Goal: Task Accomplishment & Management: Use online tool/utility

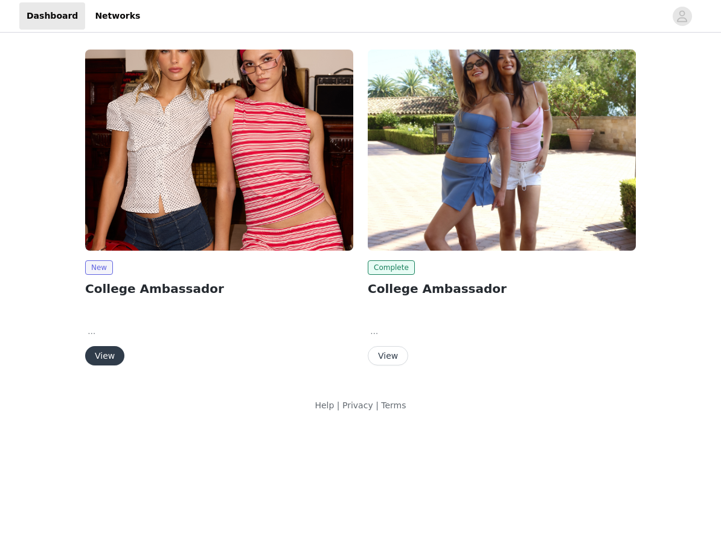
click at [116, 354] on button "View" at bounding box center [104, 355] width 39 height 19
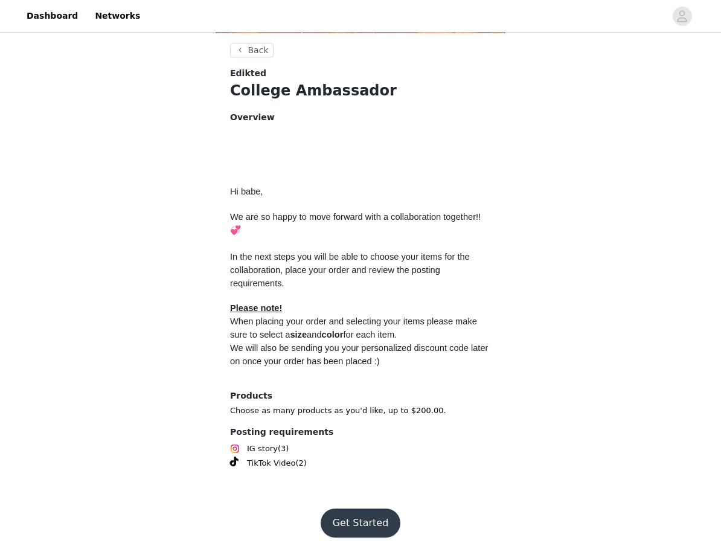
scroll to position [436, 0]
click at [344, 512] on button "Get Started" at bounding box center [361, 523] width 80 height 29
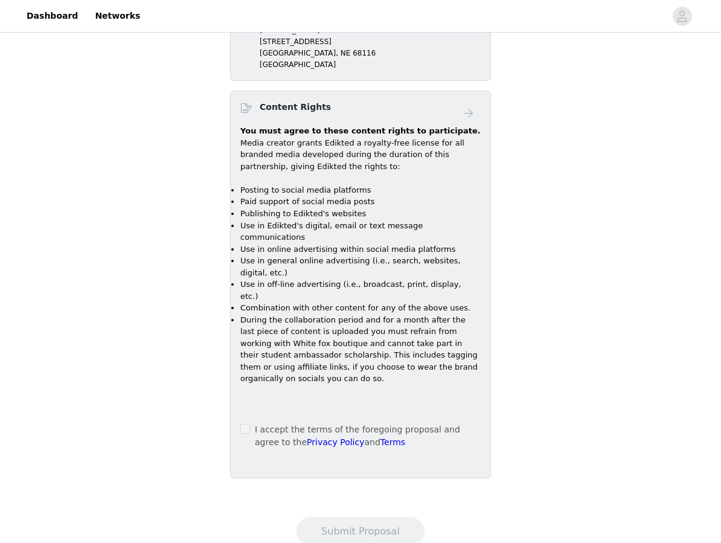
scroll to position [712, 0]
click at [246, 424] on label at bounding box center [245, 430] width 10 height 13
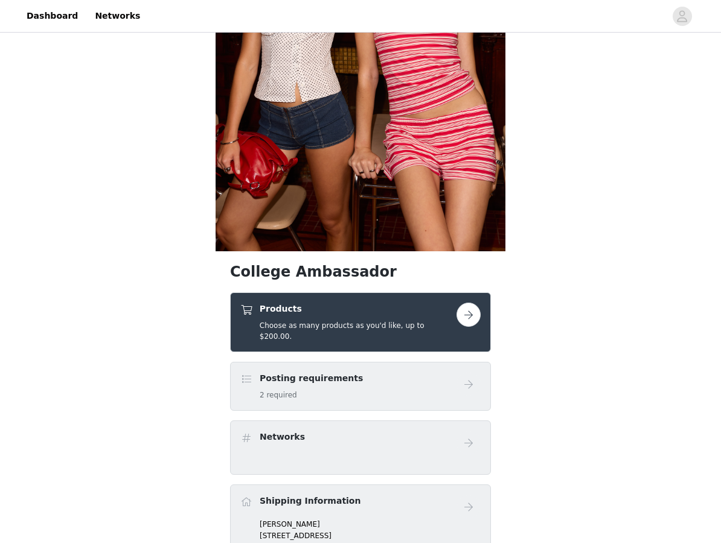
scroll to position [217, 0]
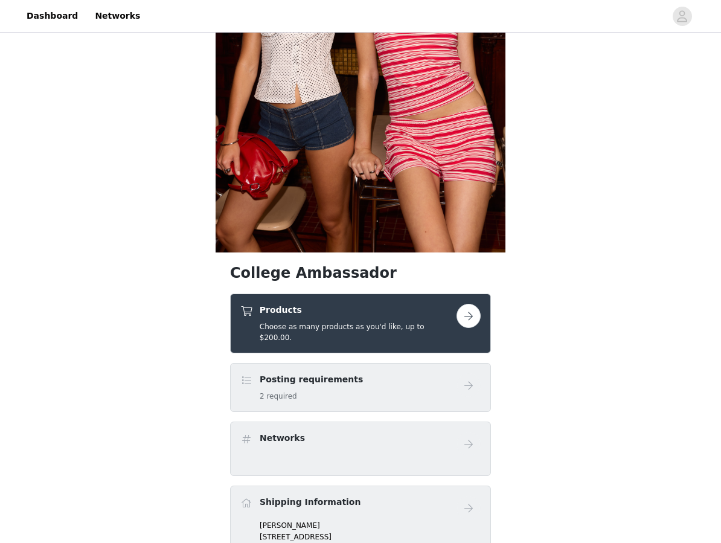
click at [471, 317] on button "button" at bounding box center [468, 316] width 24 height 24
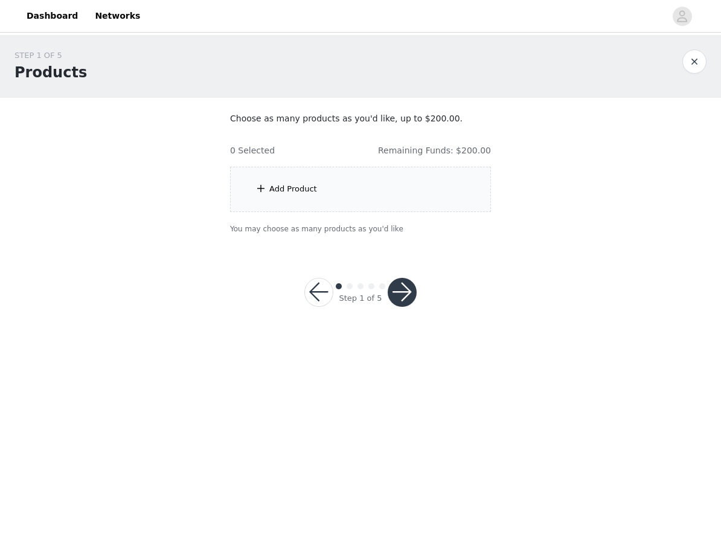
click at [381, 197] on div "Add Product" at bounding box center [360, 189] width 261 height 45
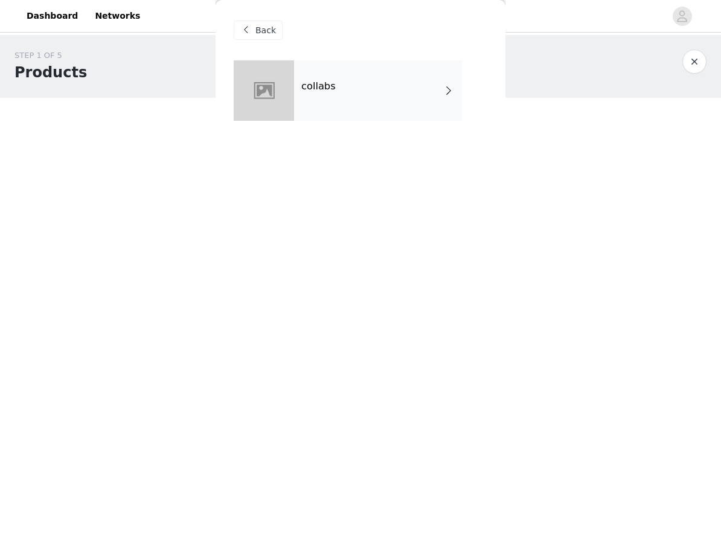
click at [409, 107] on div "collabs" at bounding box center [378, 90] width 168 height 60
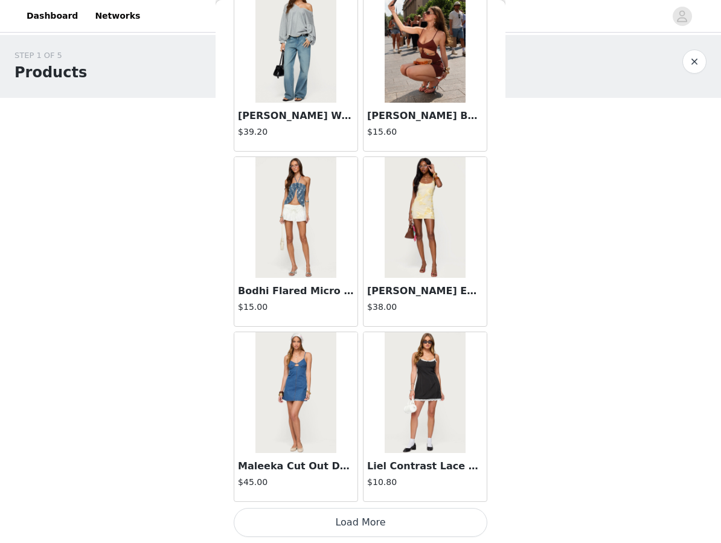
click at [344, 535] on button "Load More" at bounding box center [361, 522] width 254 height 29
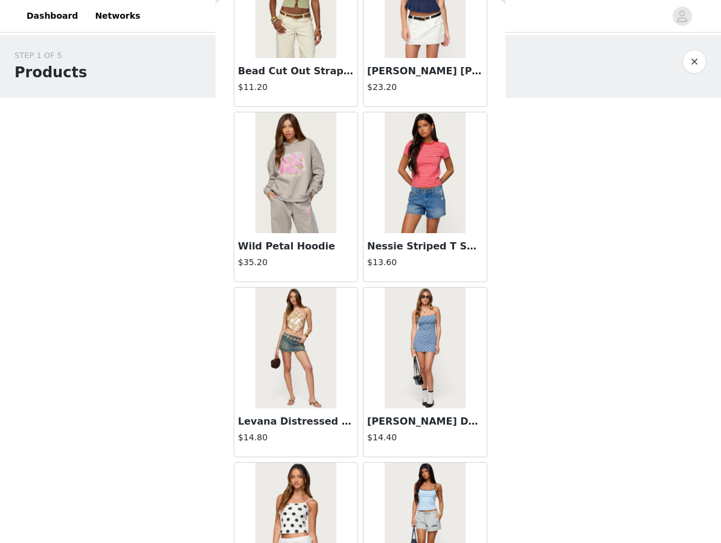
scroll to position [2929, 0]
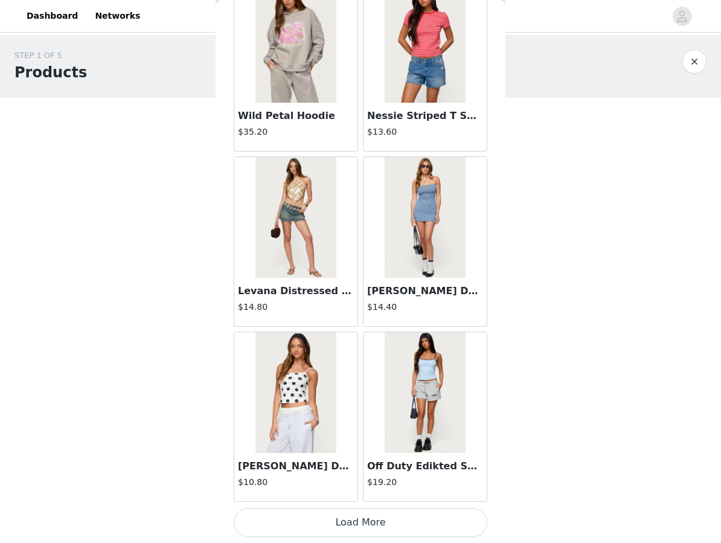
click at [380, 523] on button "Load More" at bounding box center [361, 522] width 254 height 29
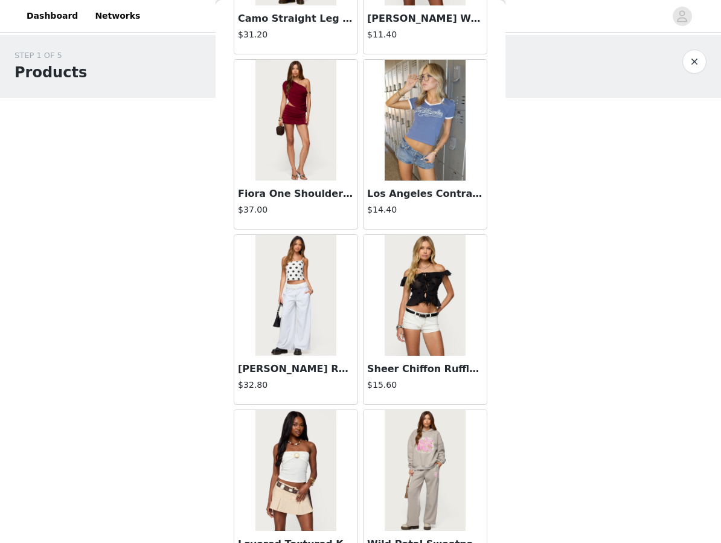
scroll to position [4446, 0]
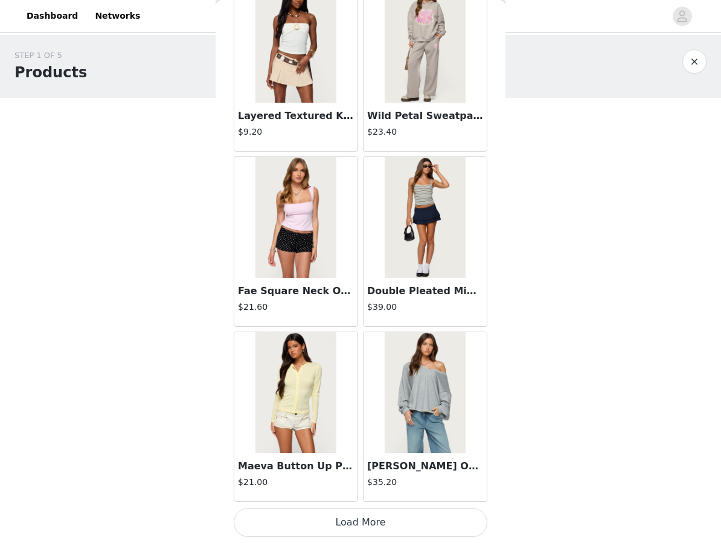
click at [389, 529] on button "Load More" at bounding box center [361, 522] width 254 height 29
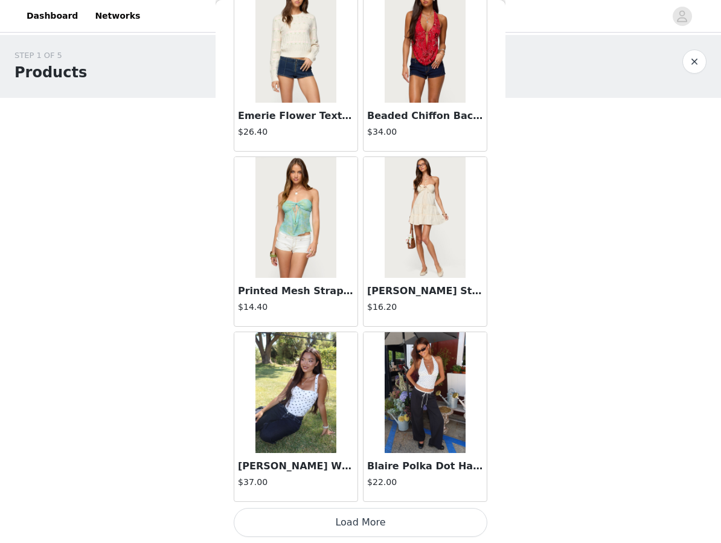
scroll to position [0, 0]
click at [282, 518] on button "Load More" at bounding box center [361, 522] width 254 height 29
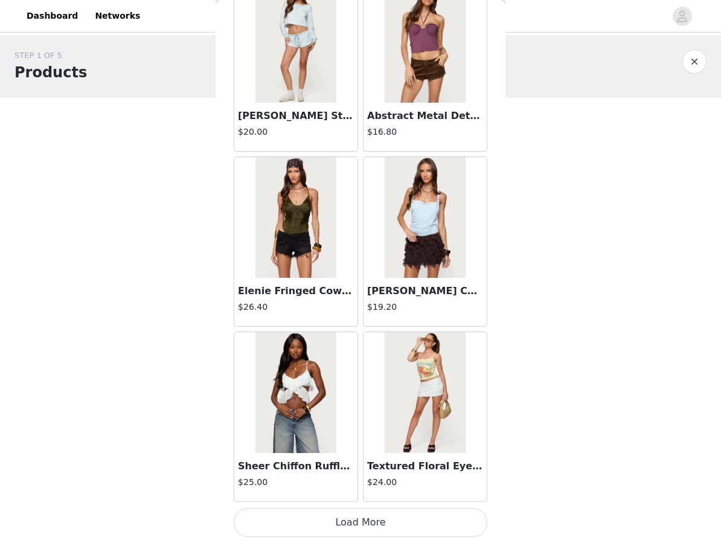
click at [306, 523] on button "Load More" at bounding box center [361, 522] width 254 height 29
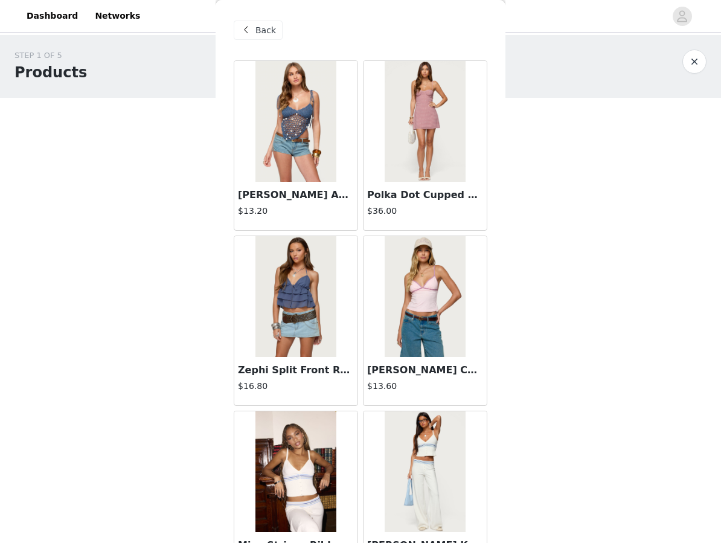
click at [694, 61] on button "button" at bounding box center [694, 61] width 24 height 24
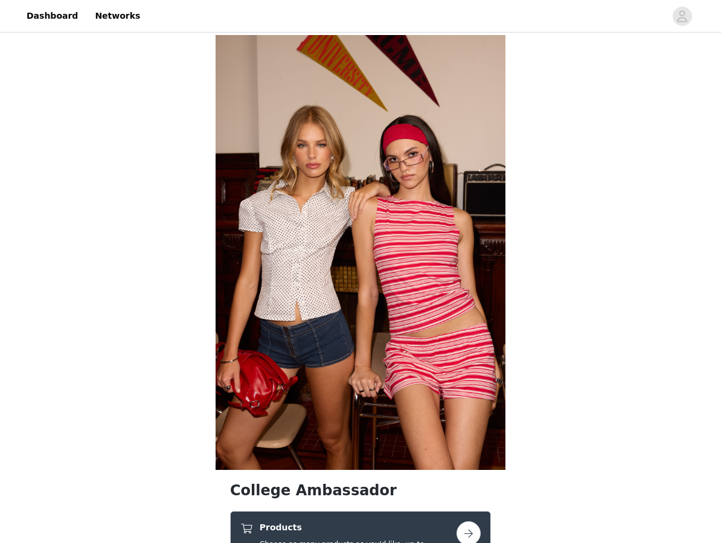
scroll to position [58, 0]
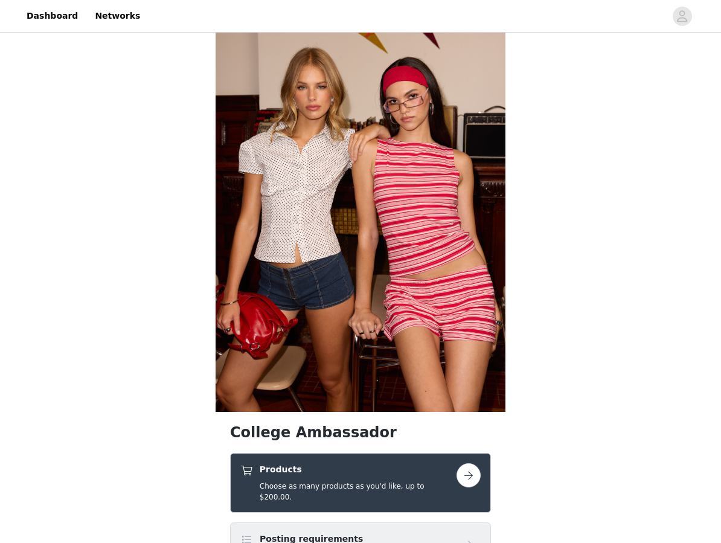
click at [473, 474] on button "button" at bounding box center [468, 475] width 24 height 24
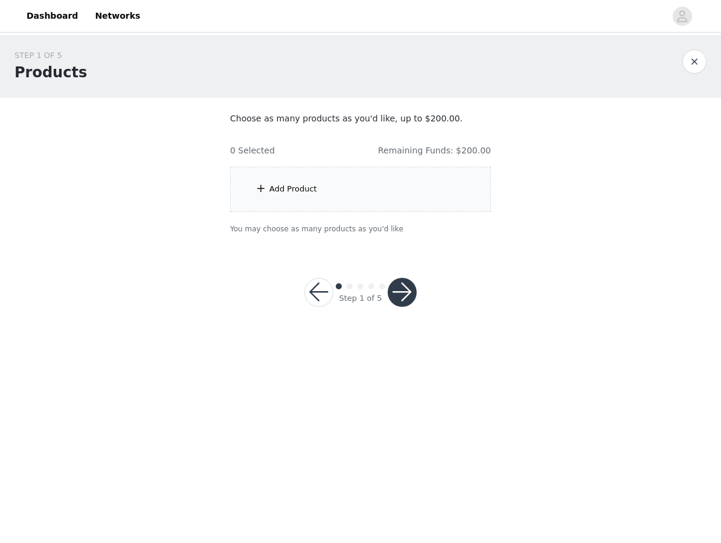
click at [297, 197] on div "Add Product" at bounding box center [360, 189] width 261 height 45
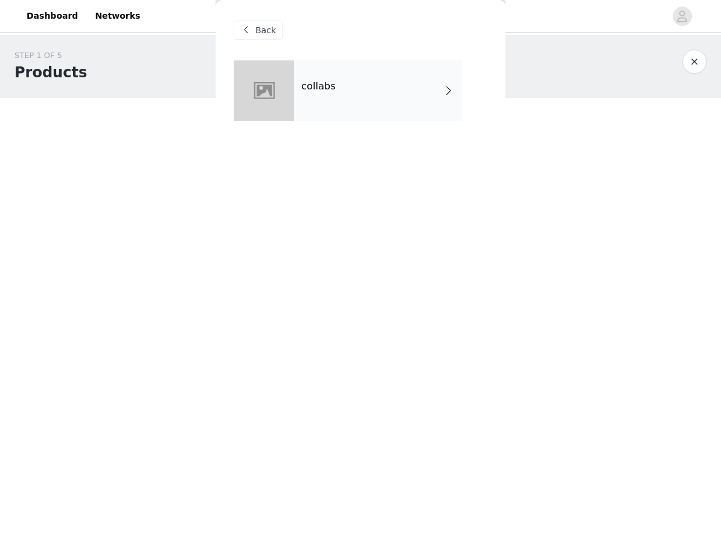
click at [408, 88] on div "collabs" at bounding box center [378, 90] width 168 height 60
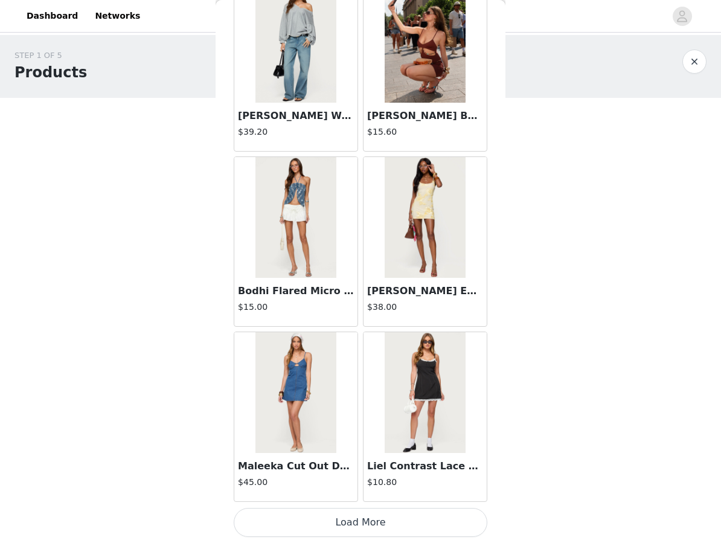
click at [358, 519] on button "Load More" at bounding box center [361, 522] width 254 height 29
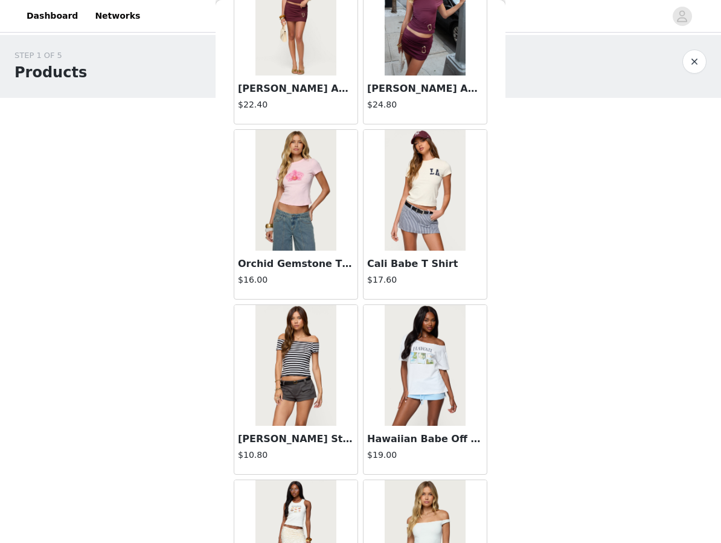
scroll to position [2201, 0]
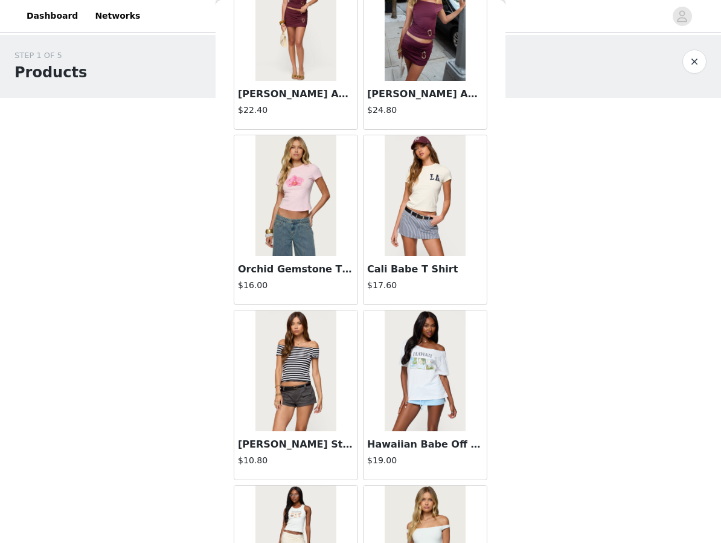
click at [428, 281] on h4 "$17.60" at bounding box center [425, 285] width 116 height 13
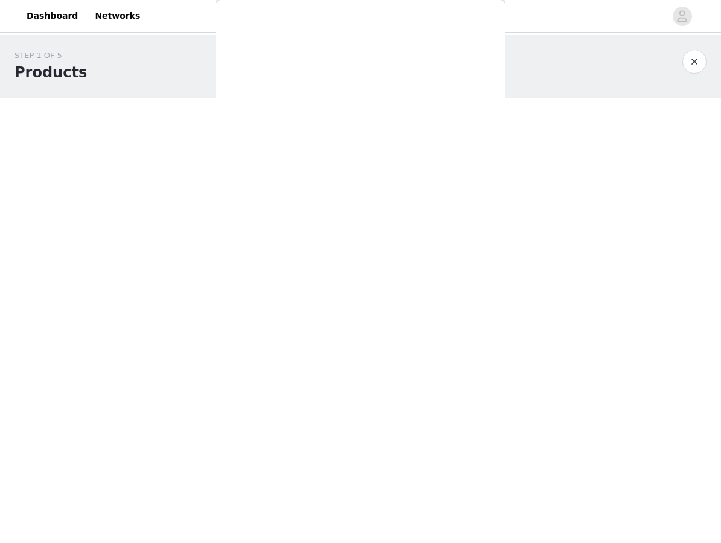
scroll to position [0, 0]
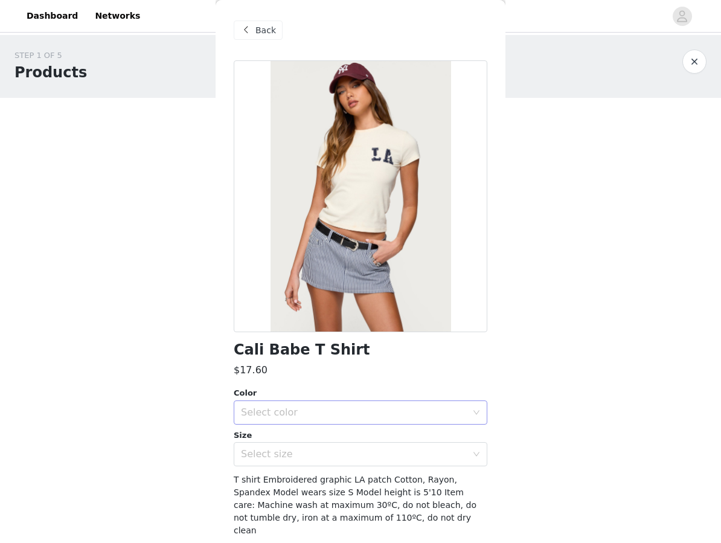
click at [366, 416] on div "Select color" at bounding box center [354, 412] width 226 height 12
click at [364, 433] on li "CREAM" at bounding box center [361, 438] width 254 height 19
click at [363, 448] on div "Select size" at bounding box center [354, 454] width 226 height 12
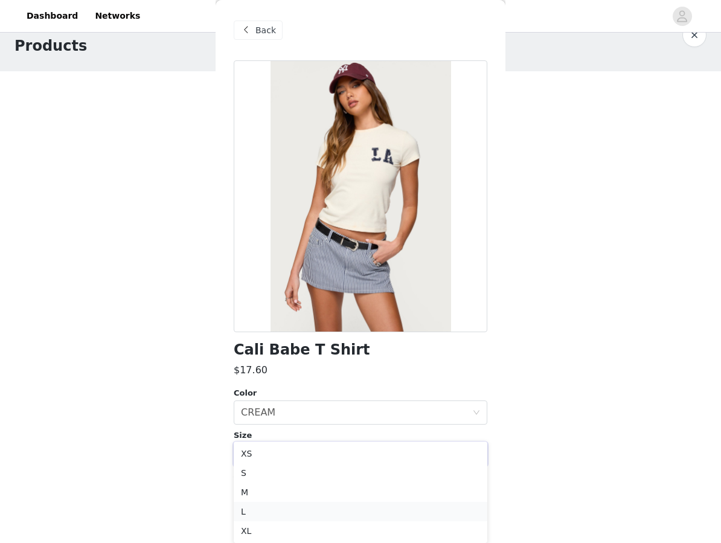
scroll to position [27, 0]
click at [354, 496] on li "M" at bounding box center [361, 491] width 254 height 19
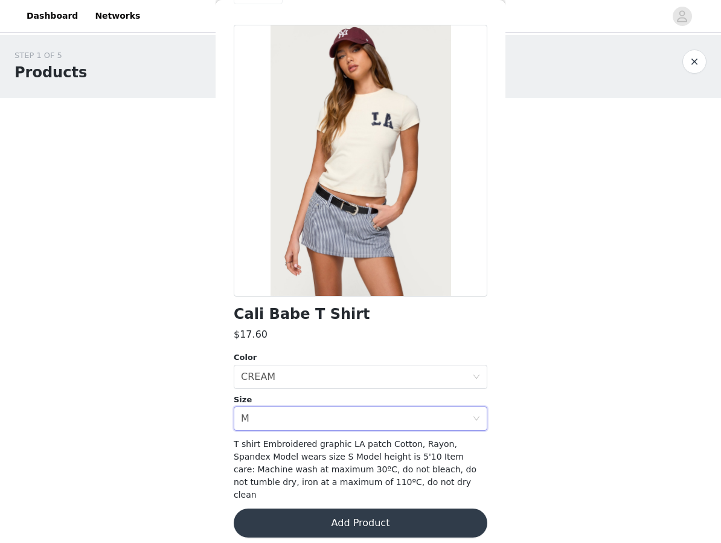
scroll to position [31, 0]
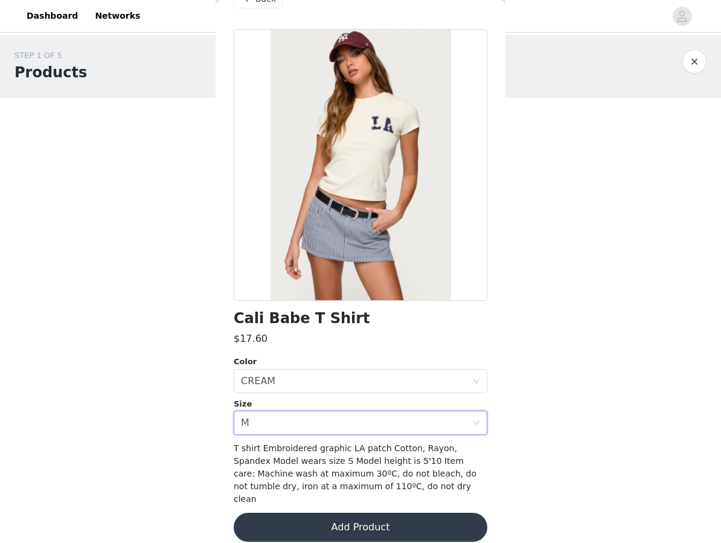
click at [359, 517] on button "Add Product" at bounding box center [361, 526] width 254 height 29
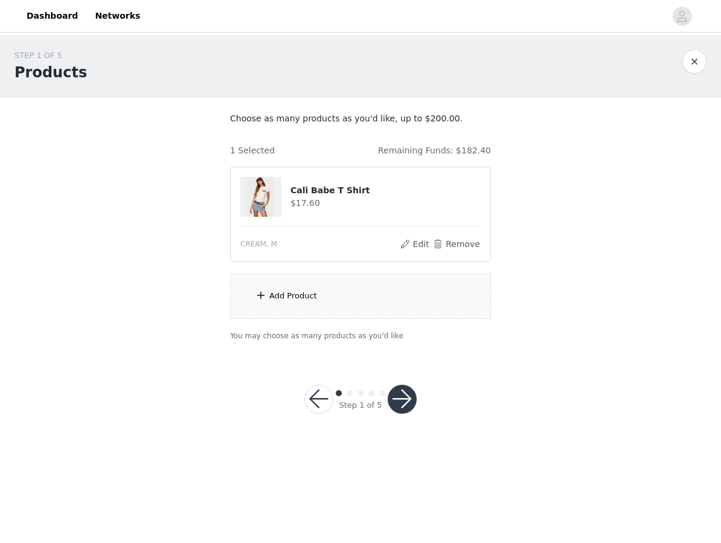
click at [389, 289] on div "Add Product" at bounding box center [360, 295] width 261 height 45
